Goal: Task Accomplishment & Management: Manage account settings

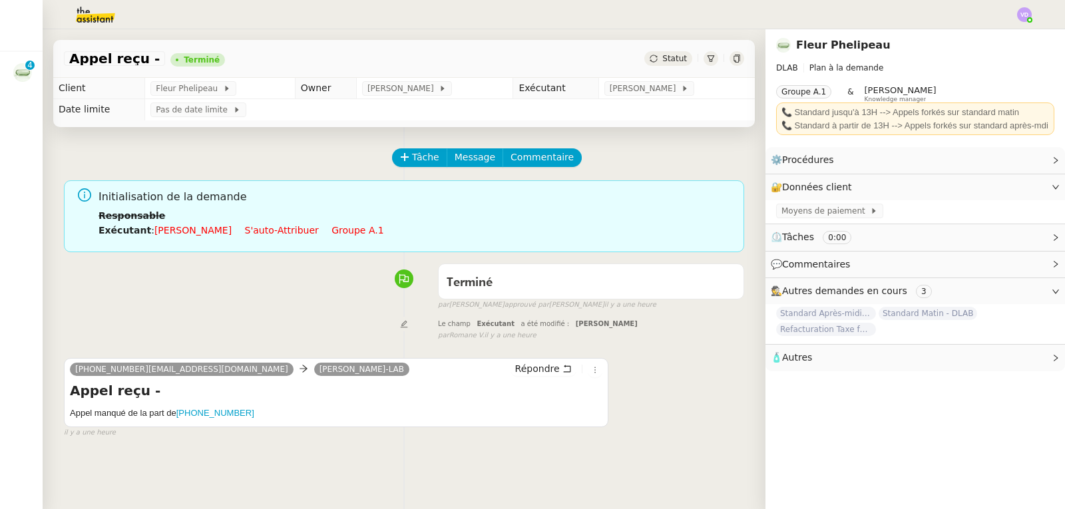
click at [29, 117] on div "Mes demandes Standard Après-midi - DLAB Fleur Phelipeau 0 1 2 3 4 5 6 7 8 9" at bounding box center [21, 269] width 43 height 480
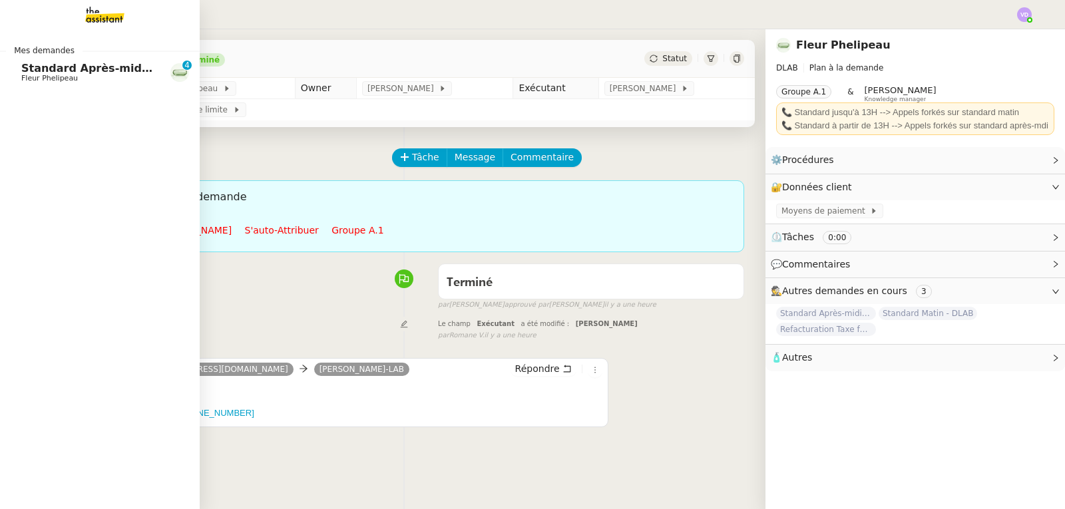
click at [109, 73] on span "Standard Après-midi - DLAB" at bounding box center [105, 68] width 168 height 13
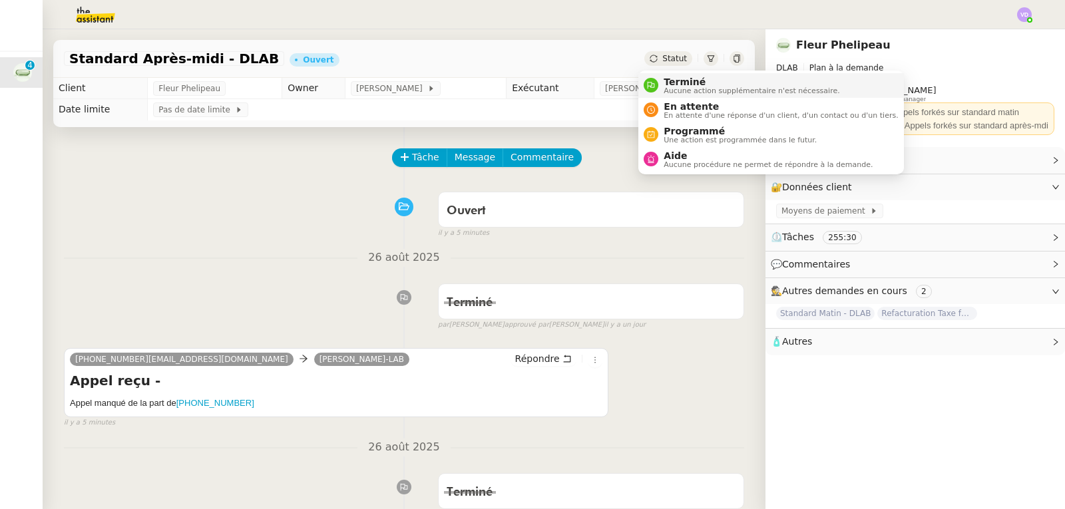
click at [679, 83] on span "Terminé" at bounding box center [752, 82] width 176 height 11
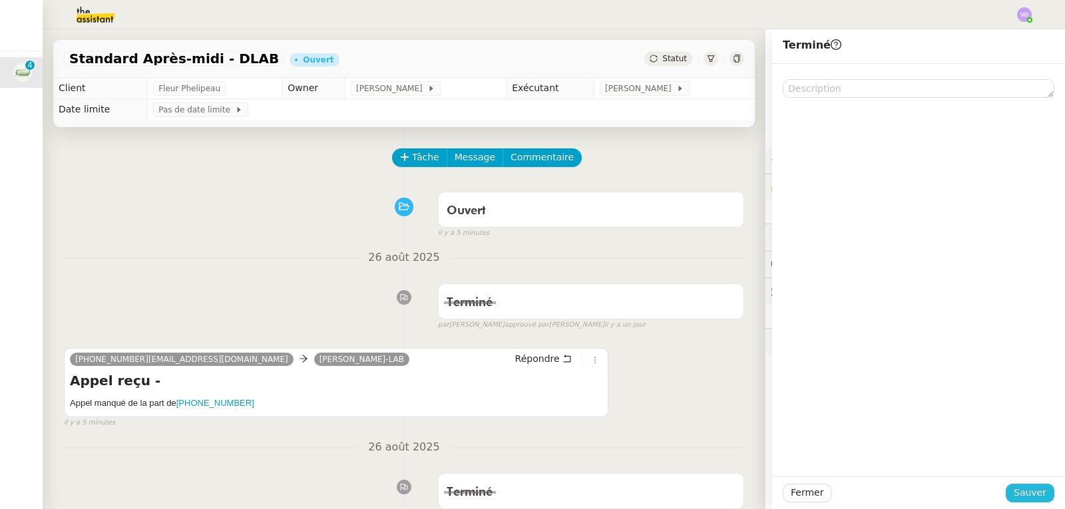
click at [1014, 489] on span "Sauver" at bounding box center [1030, 492] width 33 height 15
